Goal: Task Accomplishment & Management: Use online tool/utility

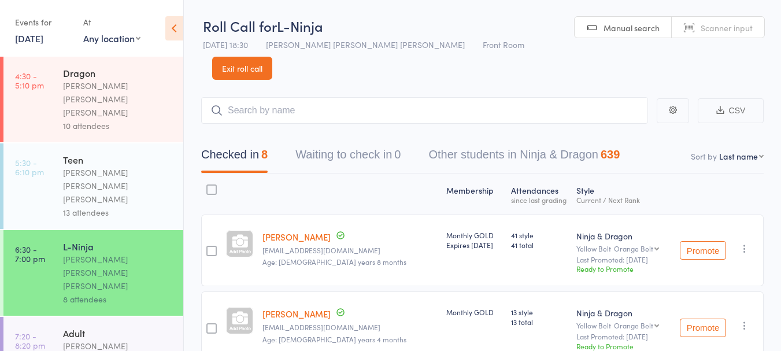
click at [448, 179] on div "Membership" at bounding box center [474, 194] width 65 height 31
click at [43, 331] on time "7:20 - 8:20 pm" at bounding box center [30, 340] width 30 height 19
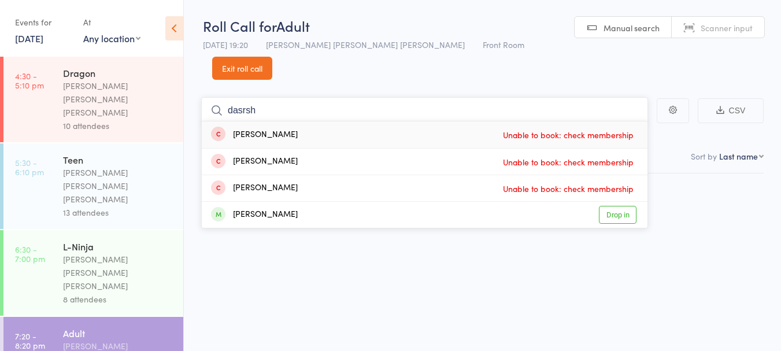
type input "dasrsh"
click at [305, 202] on div "[PERSON_NAME] Drop in" at bounding box center [425, 215] width 446 height 26
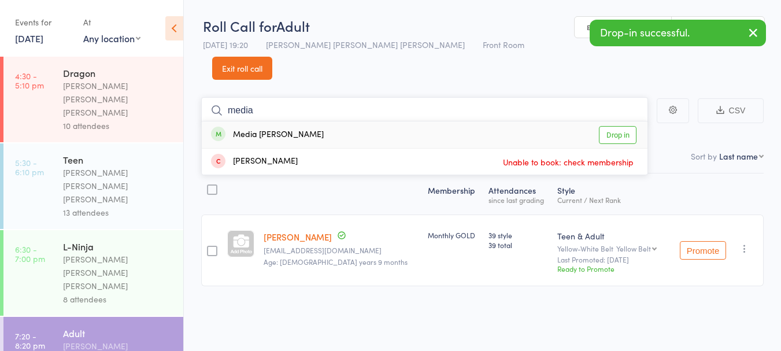
type input "media"
click at [326, 121] on div "Media [PERSON_NAME] Drop in" at bounding box center [425, 134] width 446 height 27
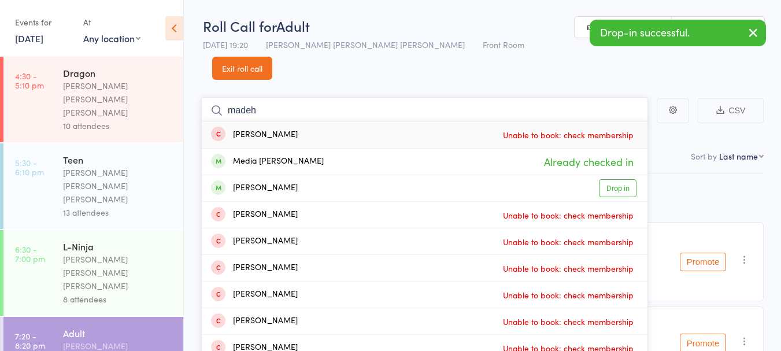
type input "madeh"
click at [336, 175] on div "[PERSON_NAME] Drop in" at bounding box center [425, 188] width 446 height 26
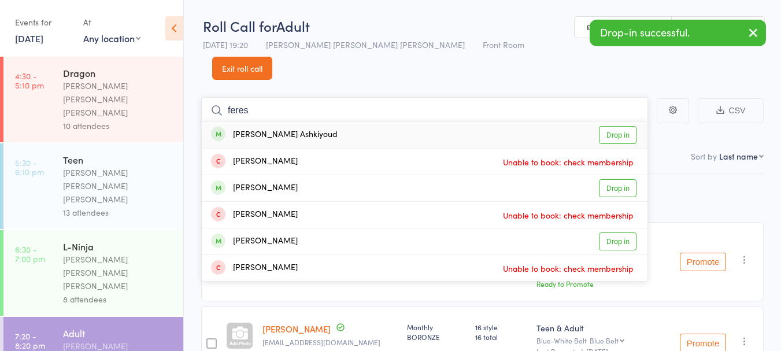
type input "feres"
click at [350, 121] on div "[PERSON_NAME] Ashkiyoud Drop in" at bounding box center [425, 134] width 446 height 27
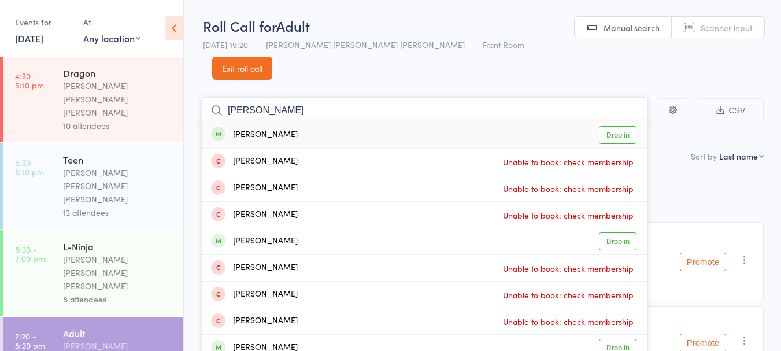
type input "[PERSON_NAME]"
click at [400, 121] on div "[PERSON_NAME] Drop in" at bounding box center [425, 134] width 446 height 27
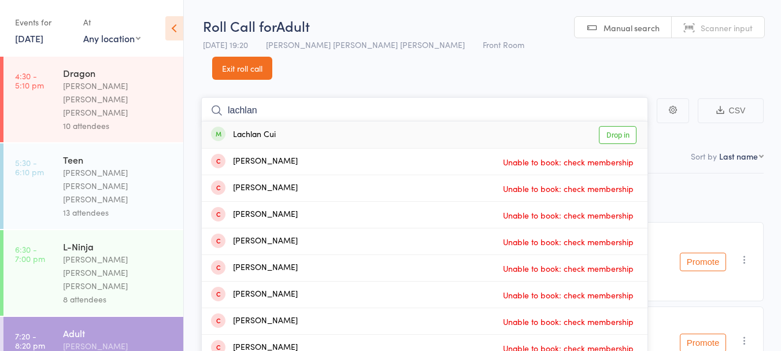
type input "lachlan"
click at [325, 121] on div "Lachlan Cui Drop in" at bounding box center [425, 134] width 446 height 27
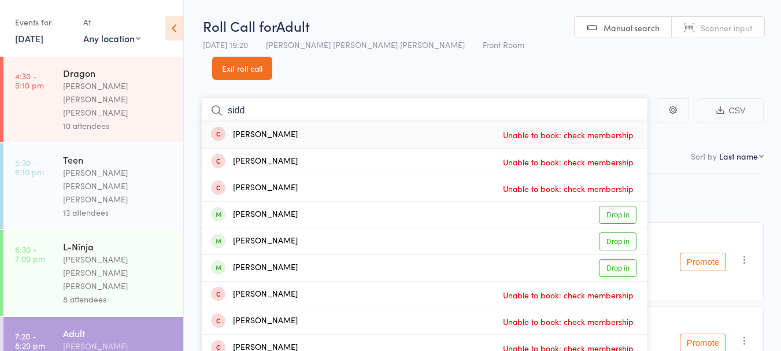
type input "sidd"
click at [304, 228] on div "[PERSON_NAME] Drop in" at bounding box center [425, 241] width 446 height 26
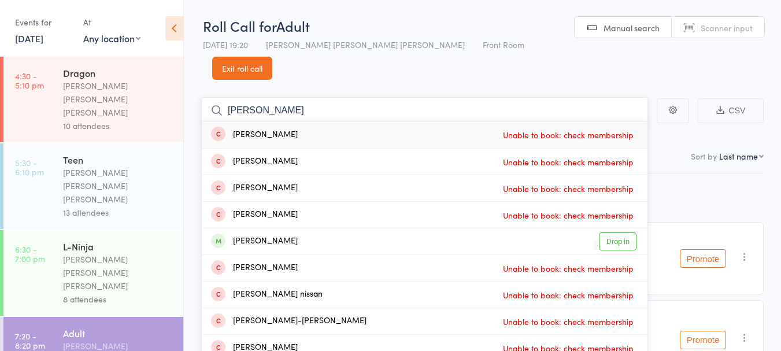
type input "[PERSON_NAME]"
click at [323, 228] on div "[PERSON_NAME] Drop in" at bounding box center [425, 241] width 446 height 26
